Goal: Check status

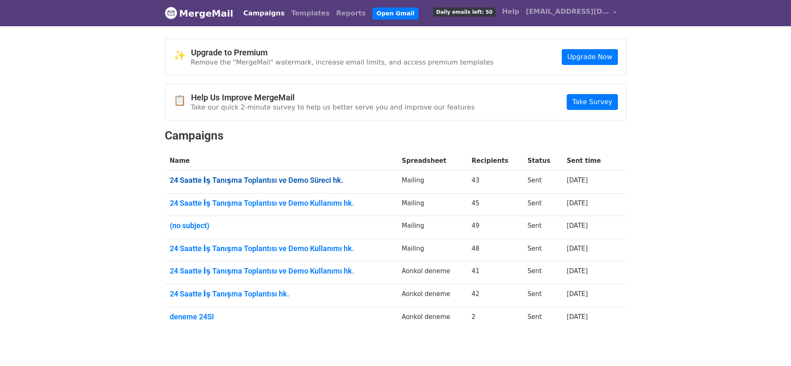
click at [260, 182] on link "24 Saatte İş Tanışma Toplantısı ve Demo Süreci hk." at bounding box center [281, 179] width 222 height 9
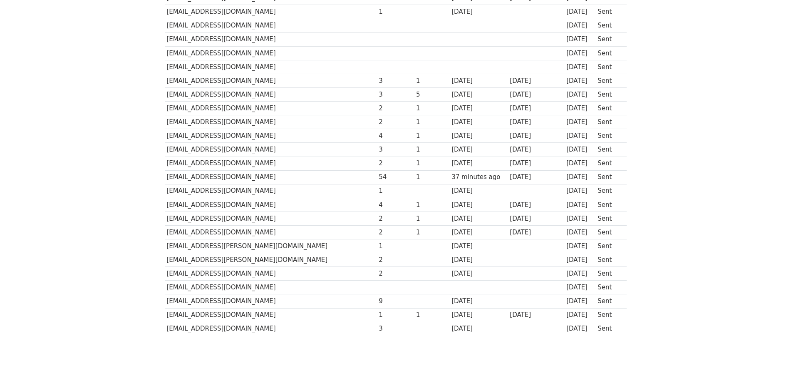
scroll to position [387, 0]
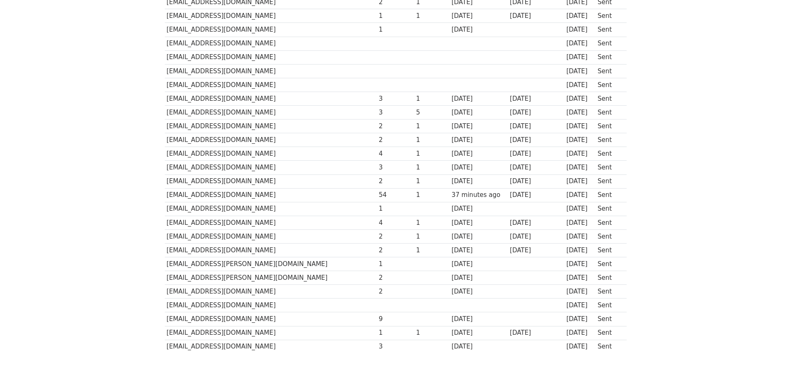
click at [129, 256] on body "MergeMail Campaigns Templates Reports Open Gmail Daily emails left: 50 Help [EM…" at bounding box center [395, 3] width 791 height 780
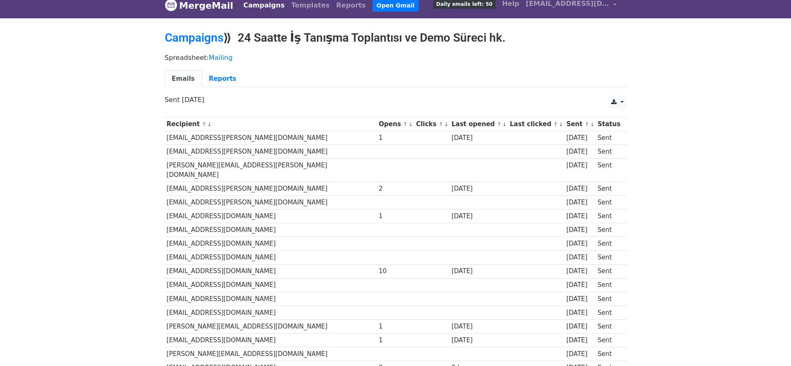
scroll to position [0, 0]
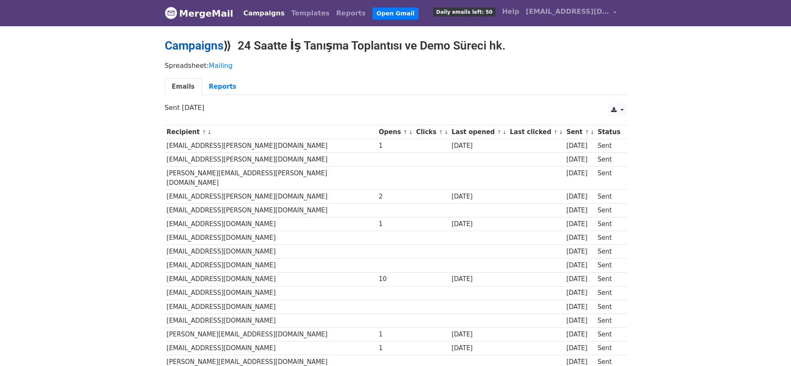
click at [192, 44] on link "Campaigns" at bounding box center [194, 46] width 59 height 14
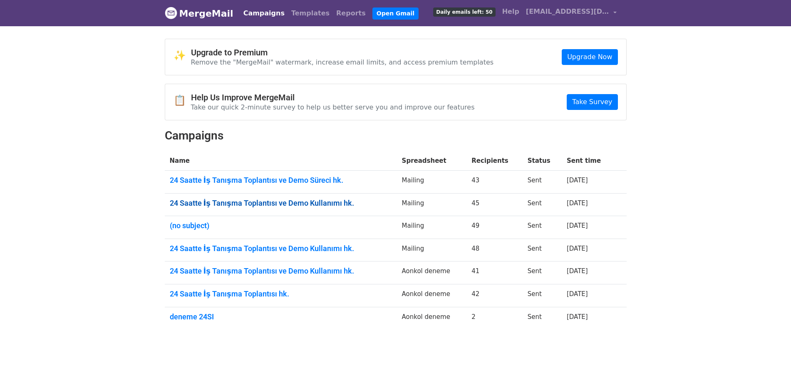
click at [283, 204] on link "24 Saatte İş Tanışma Toplantısı ve Demo Kullanımı hk." at bounding box center [281, 202] width 222 height 9
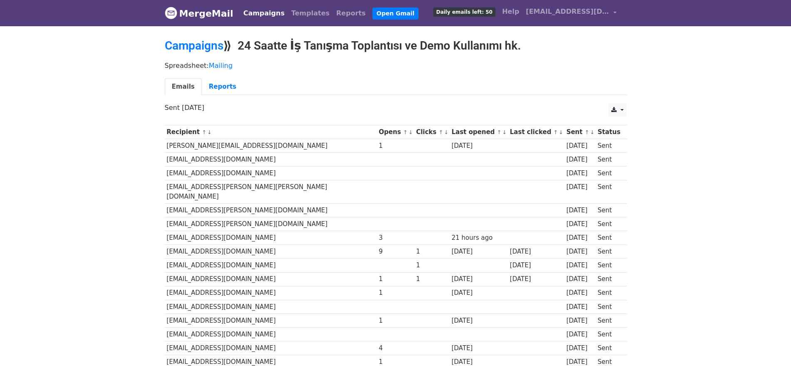
click at [193, 143] on td "e.yalcin@rekeepunited.com.tr" at bounding box center [271, 146] width 212 height 14
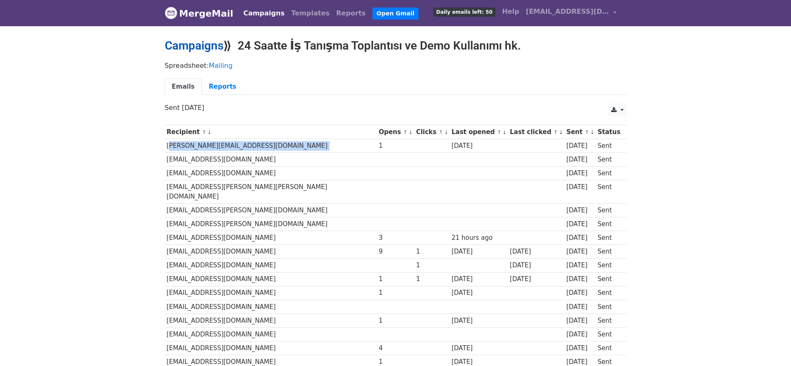
click at [205, 47] on link "Campaigns" at bounding box center [194, 46] width 59 height 14
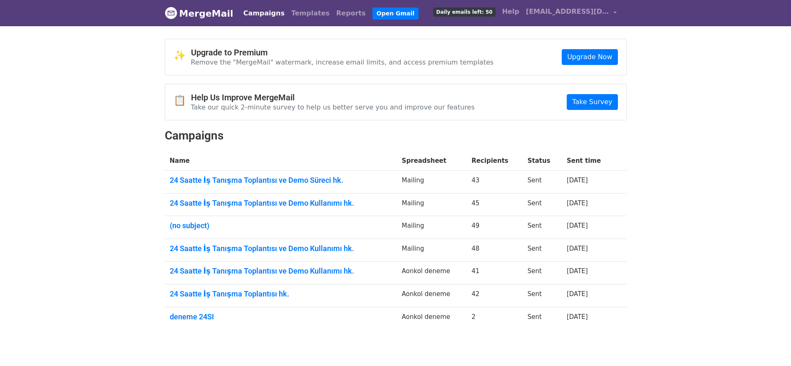
click at [305, 202] on link "24 Saatte İş Tanışma Toplantısı ve Demo Kullanımı hk." at bounding box center [281, 202] width 222 height 9
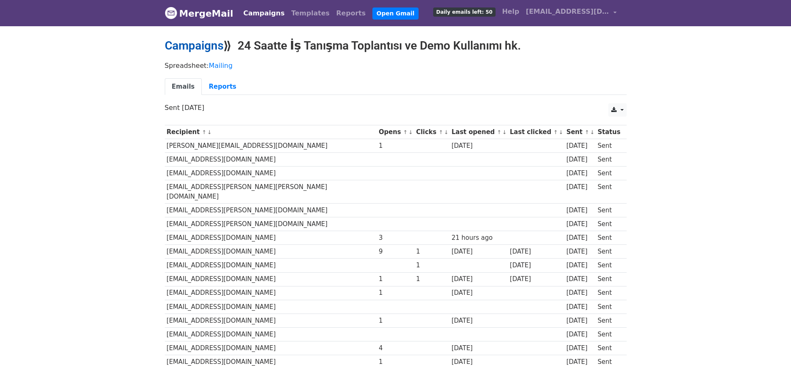
click at [205, 41] on link "Campaigns" at bounding box center [194, 46] width 59 height 14
